Goal: Task Accomplishment & Management: Complete application form

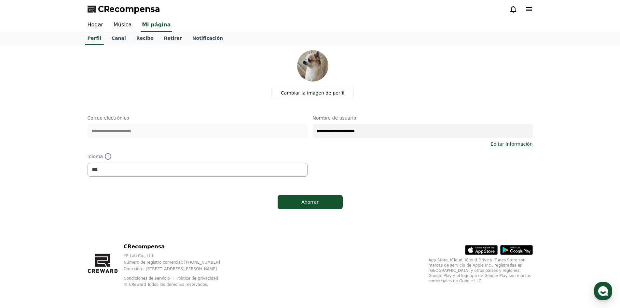
select select "**********"
click at [610, 290] on div "button" at bounding box center [603, 291] width 18 height 18
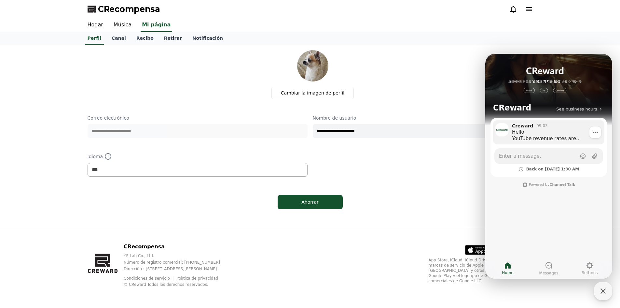
click at [556, 138] on div "Hello, YouTube revenue rates are determined by various factors, such as the con…" at bounding box center [556, 135] width 88 height 13
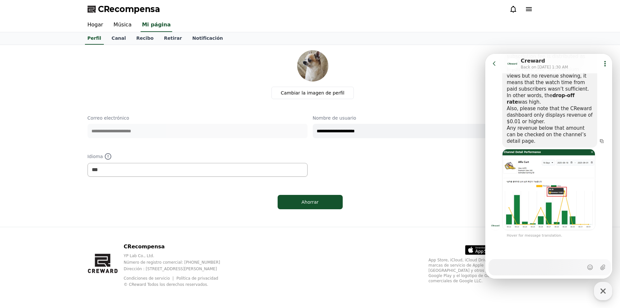
scroll to position [1291, 0]
click at [600, 144] on icon "button" at bounding box center [602, 140] width 5 height 5
click at [539, 144] on div "En otras palabras..." at bounding box center [550, 141] width 86 height 7
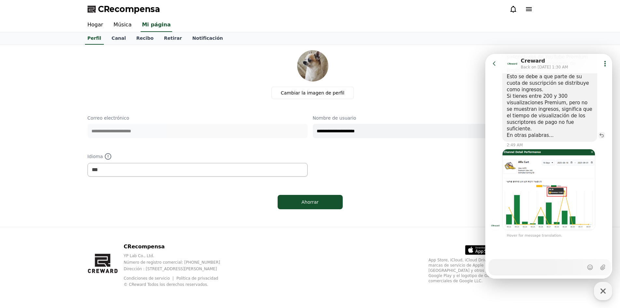
scroll to position [1226, 0]
click at [539, 193] on img at bounding box center [549, 189] width 93 height 81
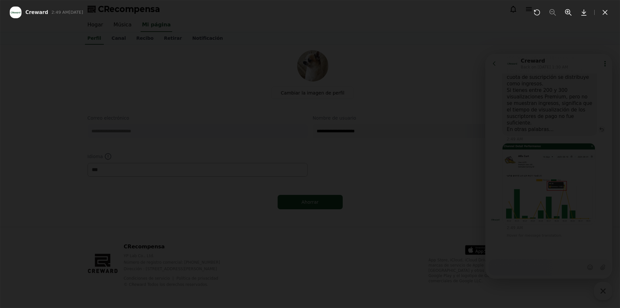
scroll to position [1310, 0]
click at [545, 177] on div at bounding box center [310, 154] width 620 height 308
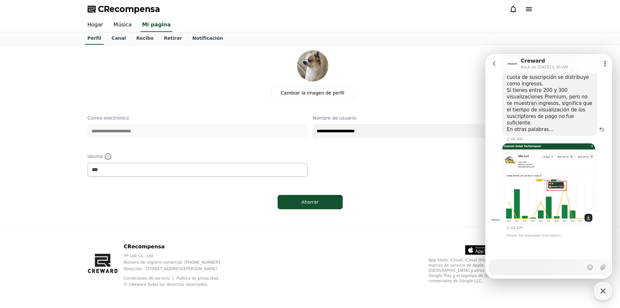
click at [545, 190] on img at bounding box center [549, 183] width 93 height 81
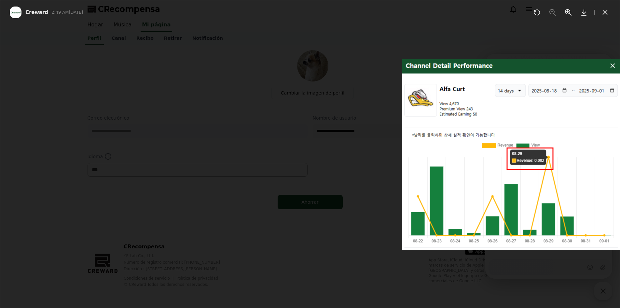
click at [545, 190] on div at bounding box center [310, 154] width 620 height 308
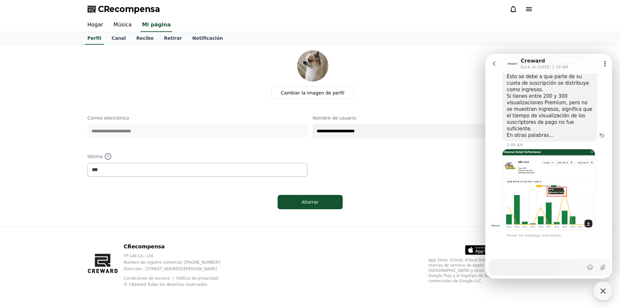
click at [546, 190] on img at bounding box center [549, 189] width 93 height 81
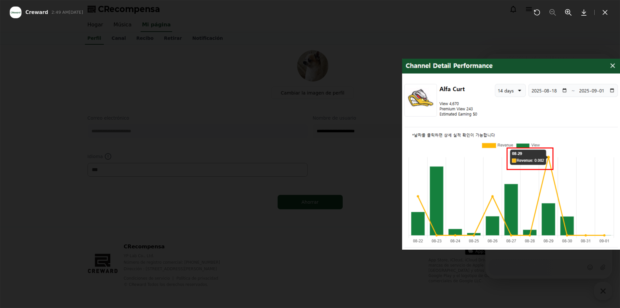
scroll to position [1310, 0]
click at [546, 189] on div at bounding box center [310, 154] width 620 height 308
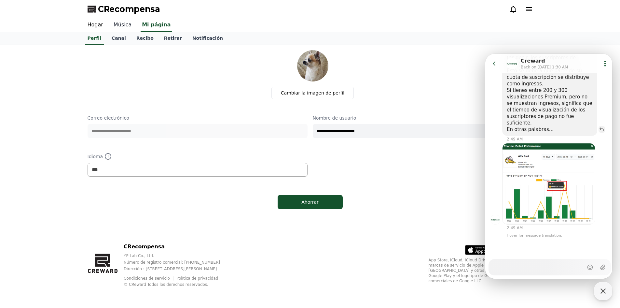
click at [125, 27] on font "Música" at bounding box center [123, 24] width 18 height 6
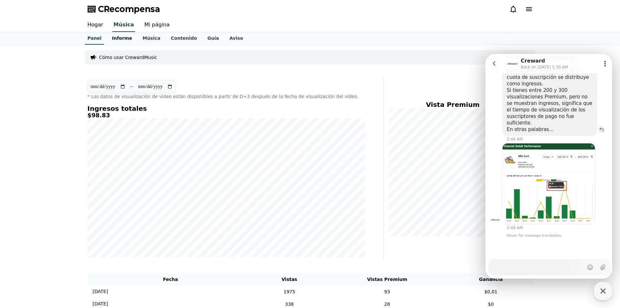
click at [116, 39] on font "Informe" at bounding box center [122, 37] width 20 height 5
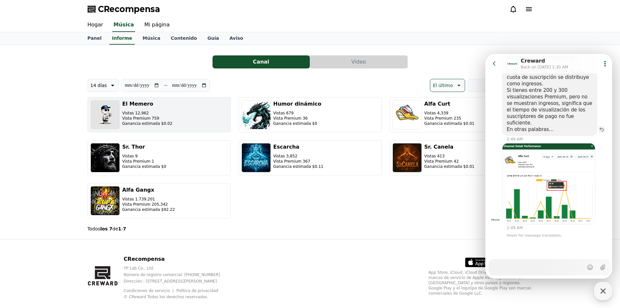
click at [130, 113] on font "Vistas 12,962" at bounding box center [135, 113] width 27 height 5
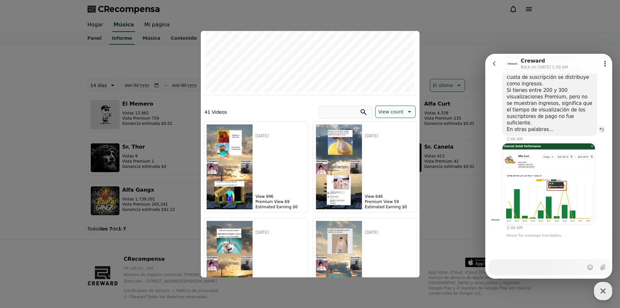
scroll to position [130, 0]
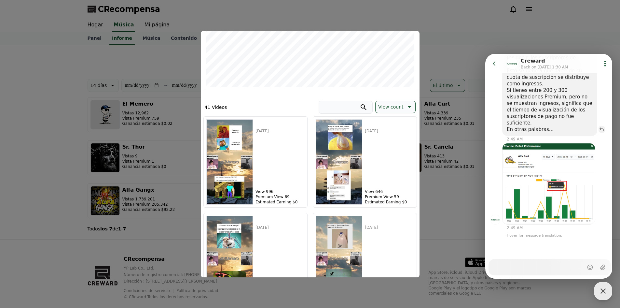
click at [501, 32] on button "cerrar modal" at bounding box center [310, 154] width 620 height 308
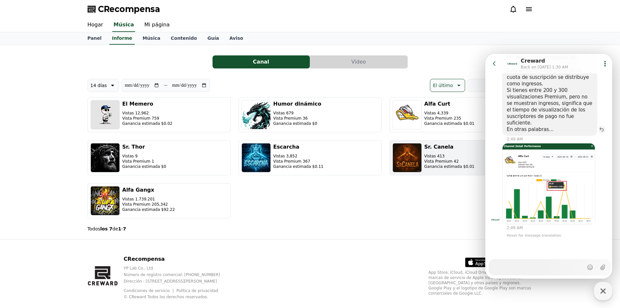
click at [434, 160] on font "Vista Premium 42" at bounding box center [442, 161] width 35 height 5
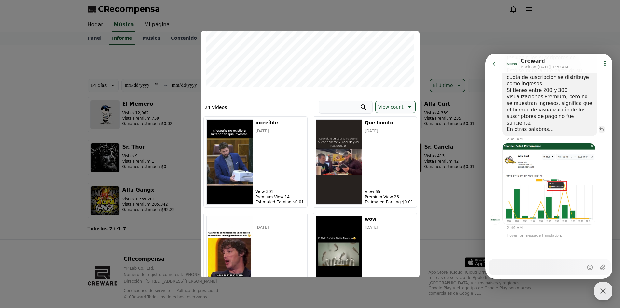
click at [125, 40] on button "cerrar modal" at bounding box center [310, 154] width 620 height 308
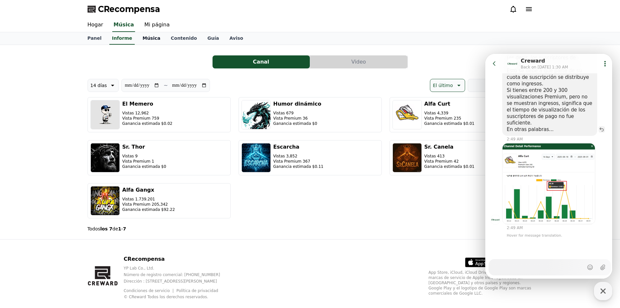
click at [149, 32] on link "Música" at bounding box center [151, 38] width 28 height 12
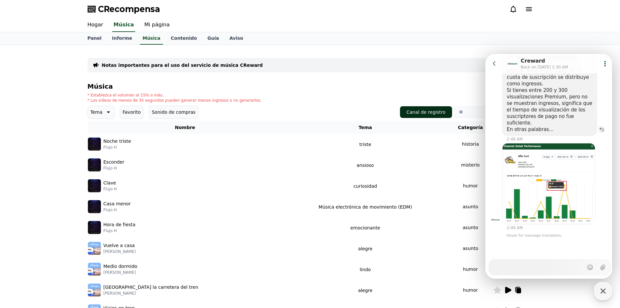
click at [435, 117] on button "Canal de registro" at bounding box center [426, 112] width 52 height 12
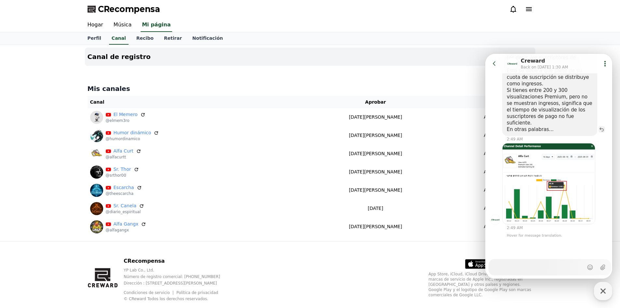
click at [500, 65] on button "Go to previous page" at bounding box center [497, 63] width 17 height 13
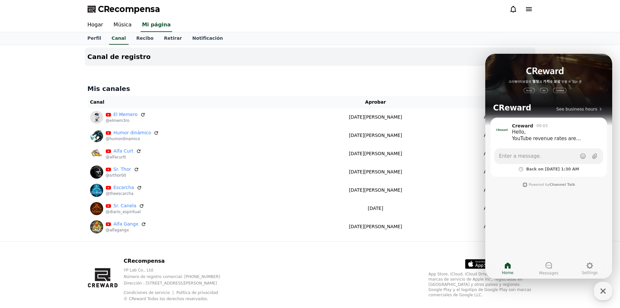
click at [596, 46] on div "Canal de registro Mis canales Canal Aprobar Estado El Memero @[GEOGRAPHIC_DATA]…" at bounding box center [310, 143] width 620 height 196
click at [604, 287] on icon "button" at bounding box center [604, 291] width 12 height 12
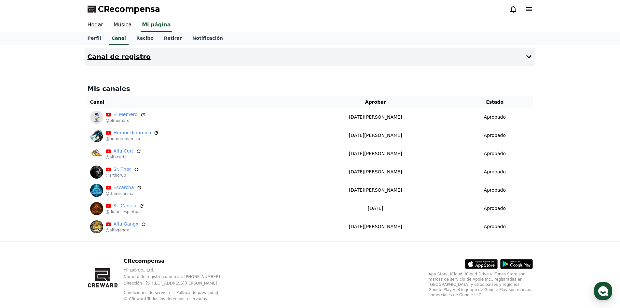
click at [527, 62] on button "Canal de registro" at bounding box center [310, 57] width 451 height 18
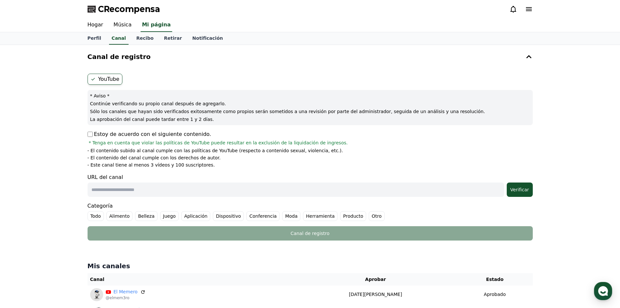
click at [121, 78] on ul "YouTube" at bounding box center [311, 79] width 446 height 11
click at [114, 78] on font "YouTube" at bounding box center [108, 79] width 21 height 6
click at [110, 79] on font "YouTube" at bounding box center [108, 79] width 21 height 6
click at [112, 122] on p "La aprobación del canal puede tardar entre 1 y 2 días." at bounding box center [310, 119] width 440 height 7
click at [70, 138] on div "Canal de registro YouTube * Aviso * Continúe verificando su propio canal despué…" at bounding box center [310, 231] width 620 height 373
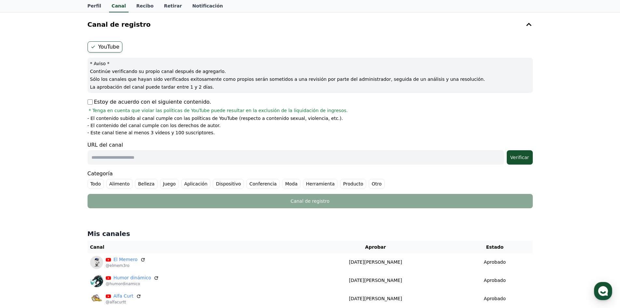
scroll to position [192, 0]
